Goal: Task Accomplishment & Management: Manage account settings

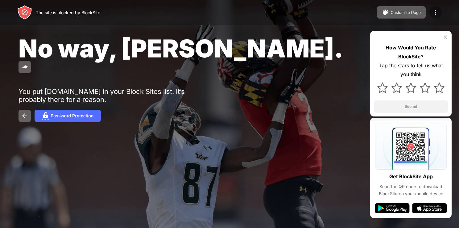
click at [431, 13] on div at bounding box center [435, 12] width 12 height 12
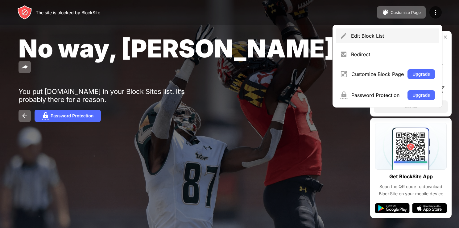
click at [382, 38] on div "Edit Block List" at bounding box center [393, 36] width 84 height 6
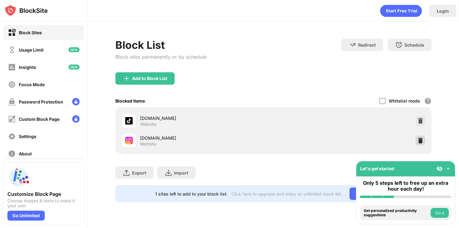
click at [422, 140] on img at bounding box center [420, 140] width 6 height 6
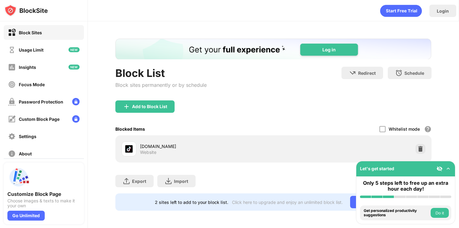
click at [153, 136] on div "[DOMAIN_NAME] Website" at bounding box center [273, 148] width 316 height 27
drag, startPoint x: 168, startPoint y: 99, endPoint x: 167, endPoint y: 104, distance: 4.7
click at [167, 104] on div "Block List Block sites permanently or by schedule Redirect Choose a site to be …" at bounding box center [273, 125] width 316 height 172
click at [167, 104] on div "Add to Block List" at bounding box center [144, 106] width 59 height 12
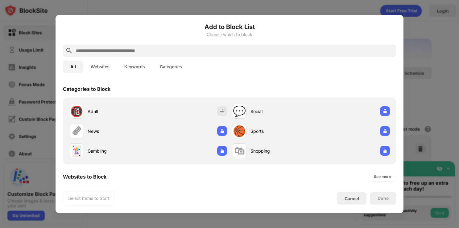
click at [199, 52] on input "text" at bounding box center [234, 50] width 318 height 7
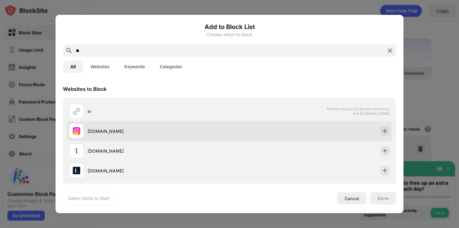
type input "**"
click at [338, 134] on div "[DOMAIN_NAME]" at bounding box center [230, 131] width 326 height 20
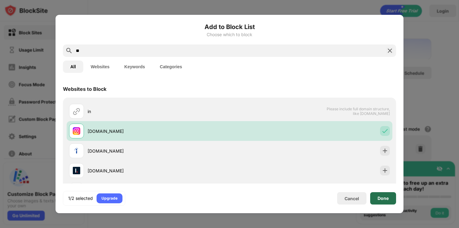
click at [390, 196] on div "Done" at bounding box center [383, 198] width 26 height 12
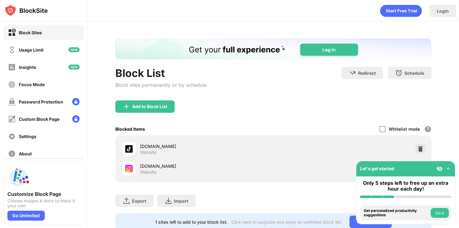
drag, startPoint x: 390, startPoint y: 196, endPoint x: 407, endPoint y: 139, distance: 59.3
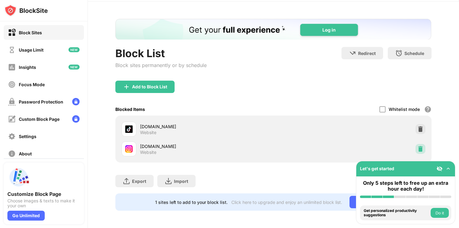
click at [417, 146] on img at bounding box center [420, 149] width 6 height 6
